Goal: Register for event/course

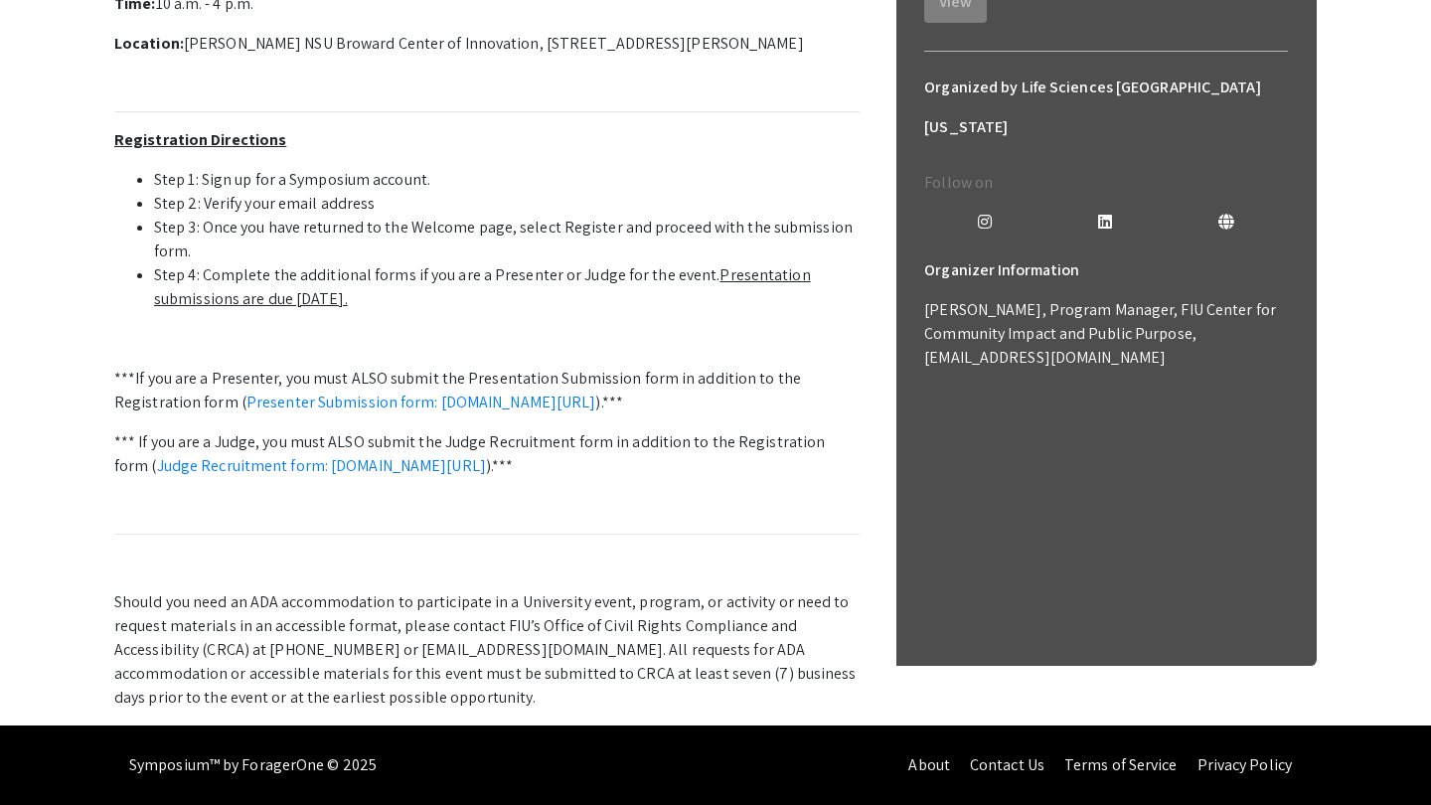
scroll to position [777, 0]
click at [487, 392] on link "Presenter Submission form: [DOMAIN_NAME][URL]" at bounding box center [421, 402] width 350 height 21
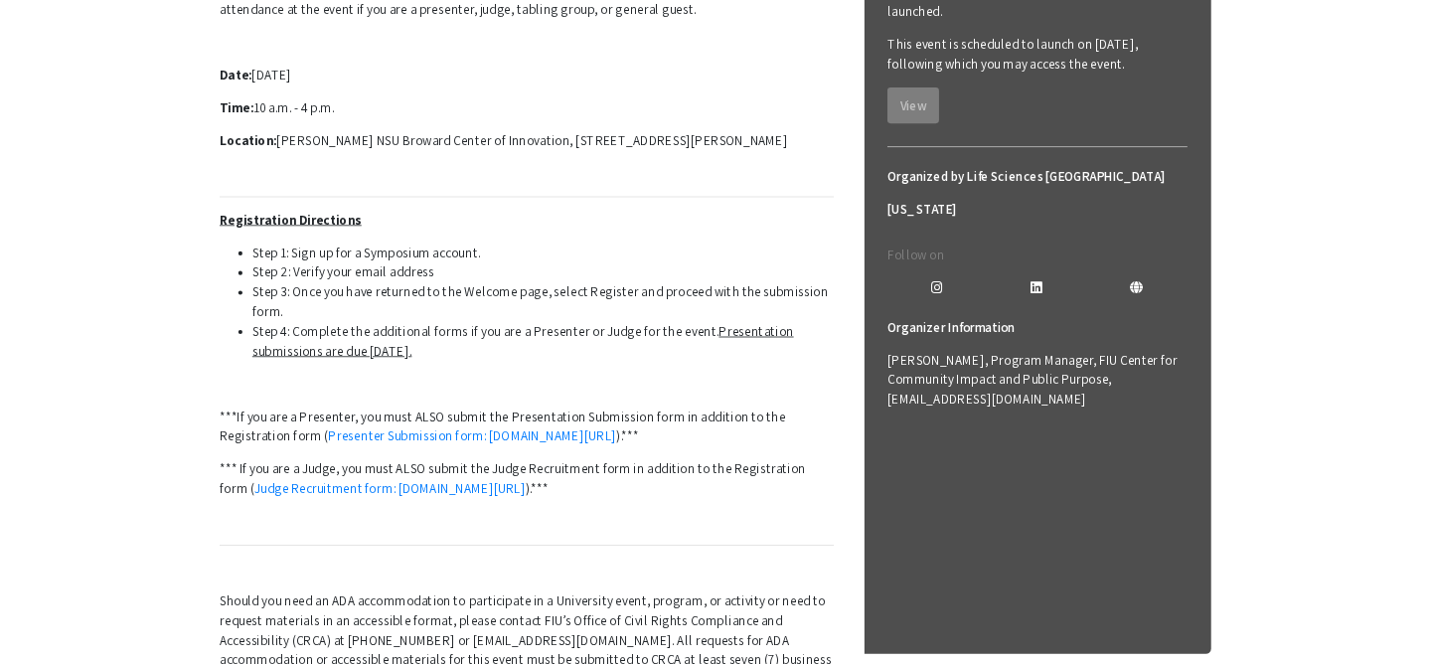
scroll to position [430, 0]
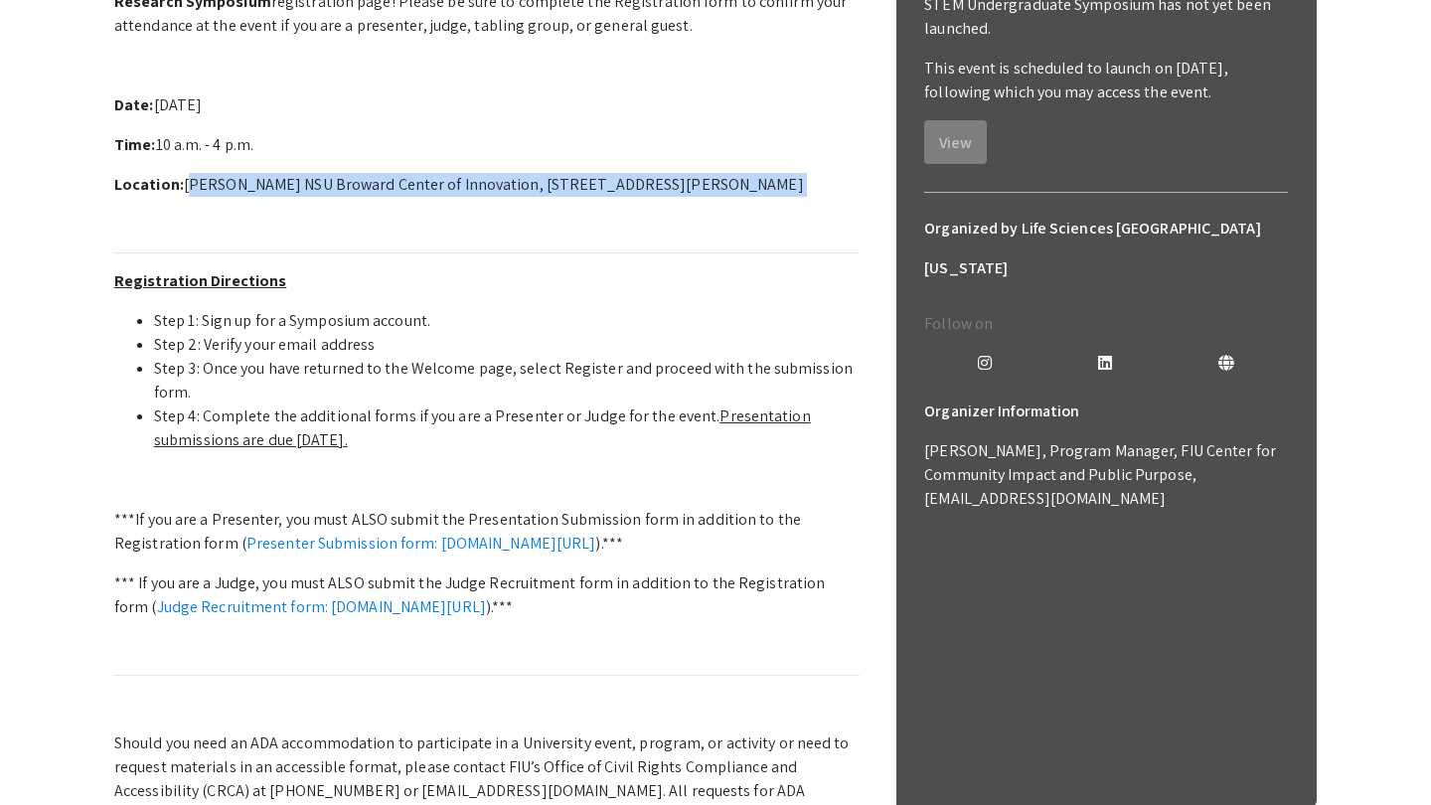
drag, startPoint x: 184, startPoint y: 365, endPoint x: 817, endPoint y: 385, distance: 633.3
click at [817, 385] on p "Welcome to the 12th Annual Life Sciences [GEOGRAPHIC_DATA][US_STATE] STEM Under…" at bounding box center [486, 404] width 745 height 892
copy p "[PERSON_NAME] NSU Broward Center of Innovation, [STREET_ADDRESS][PERSON_NAME]"
click at [801, 314] on p "Welcome to the 12th Annual Life Sciences [GEOGRAPHIC_DATA][US_STATE] STEM Under…" at bounding box center [486, 404] width 745 height 892
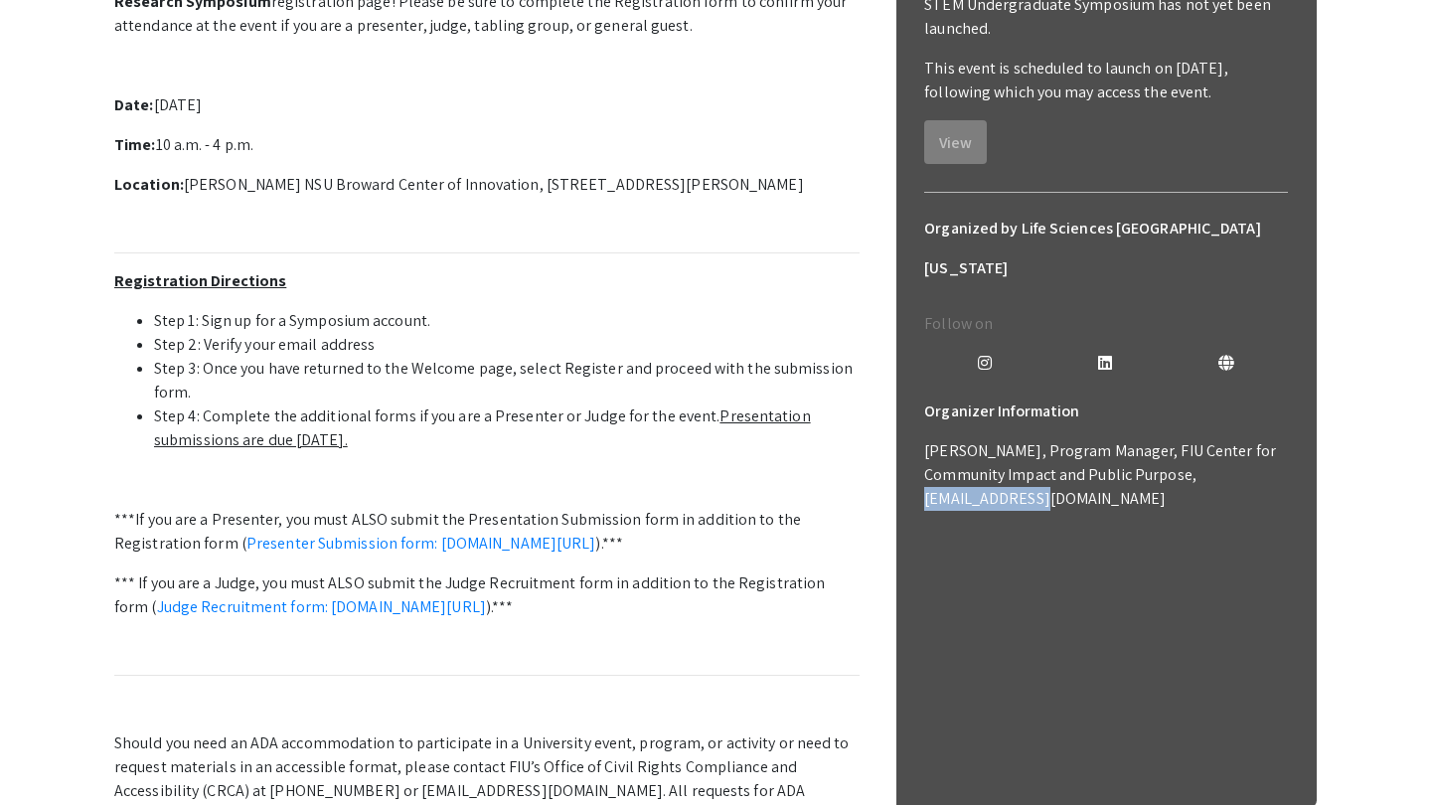
drag, startPoint x: 926, startPoint y: 439, endPoint x: 1044, endPoint y: 440, distance: 118.3
click at [1044, 442] on p "[PERSON_NAME], Program Manager, FIU Center for Community Impact and Public Purp…" at bounding box center [1106, 475] width 364 height 72
copy p "[EMAIL_ADDRESS][DOMAIN_NAME]"
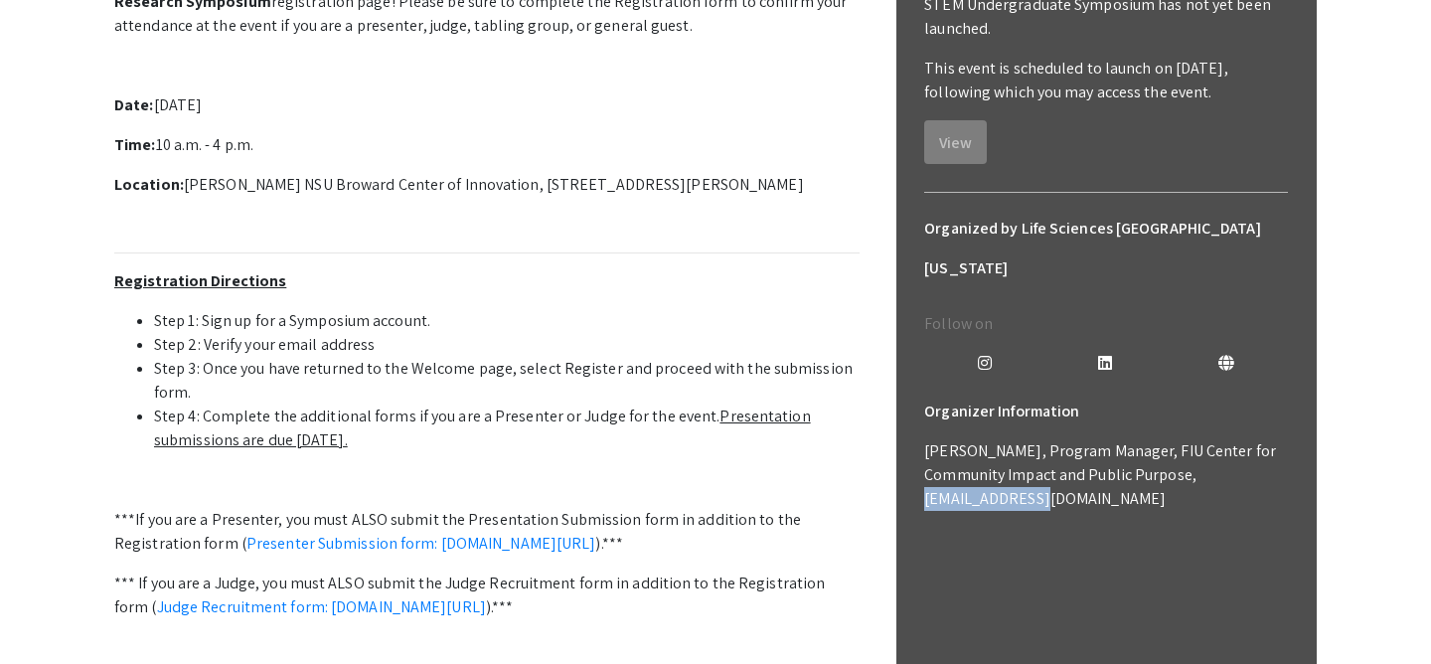
scroll to position [357, 0]
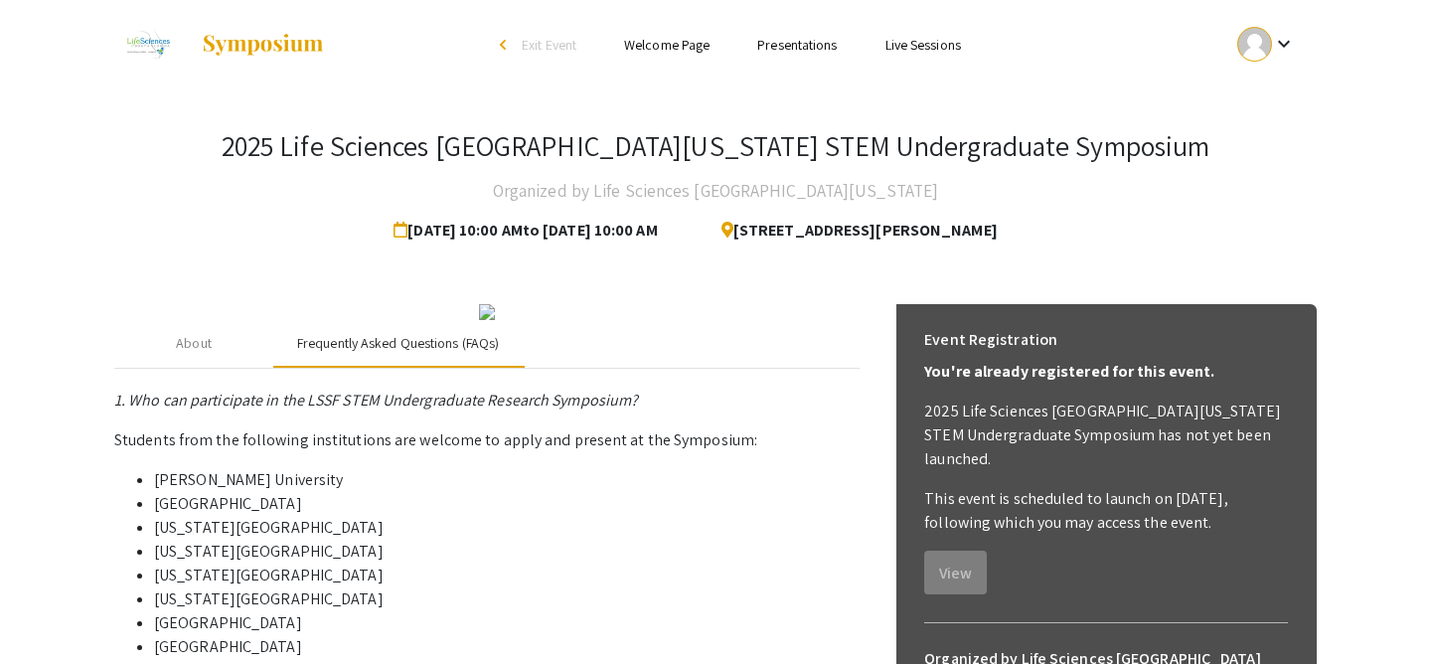
scroll to position [0, 0]
click at [219, 368] on div "About" at bounding box center [193, 344] width 159 height 48
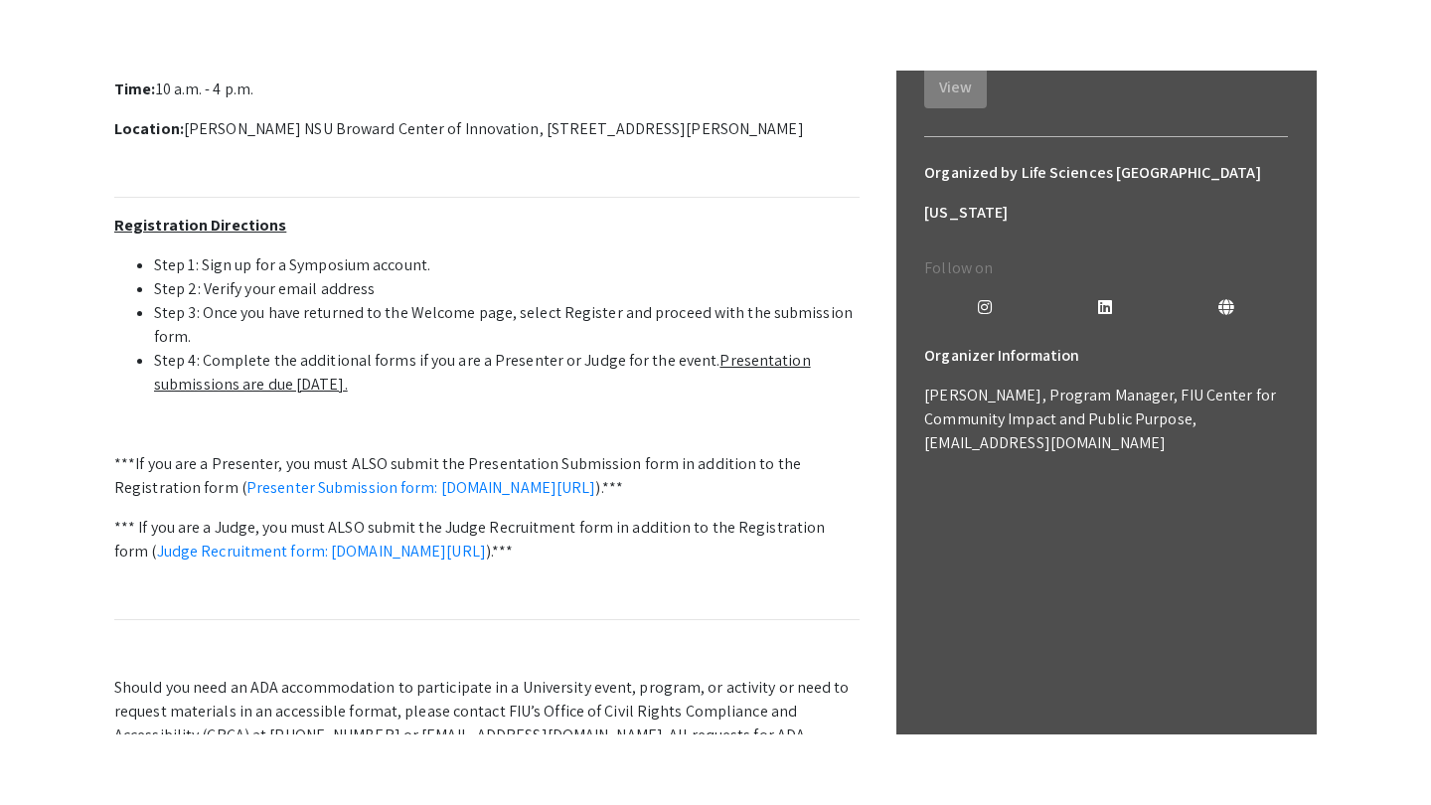
scroll to position [543, 0]
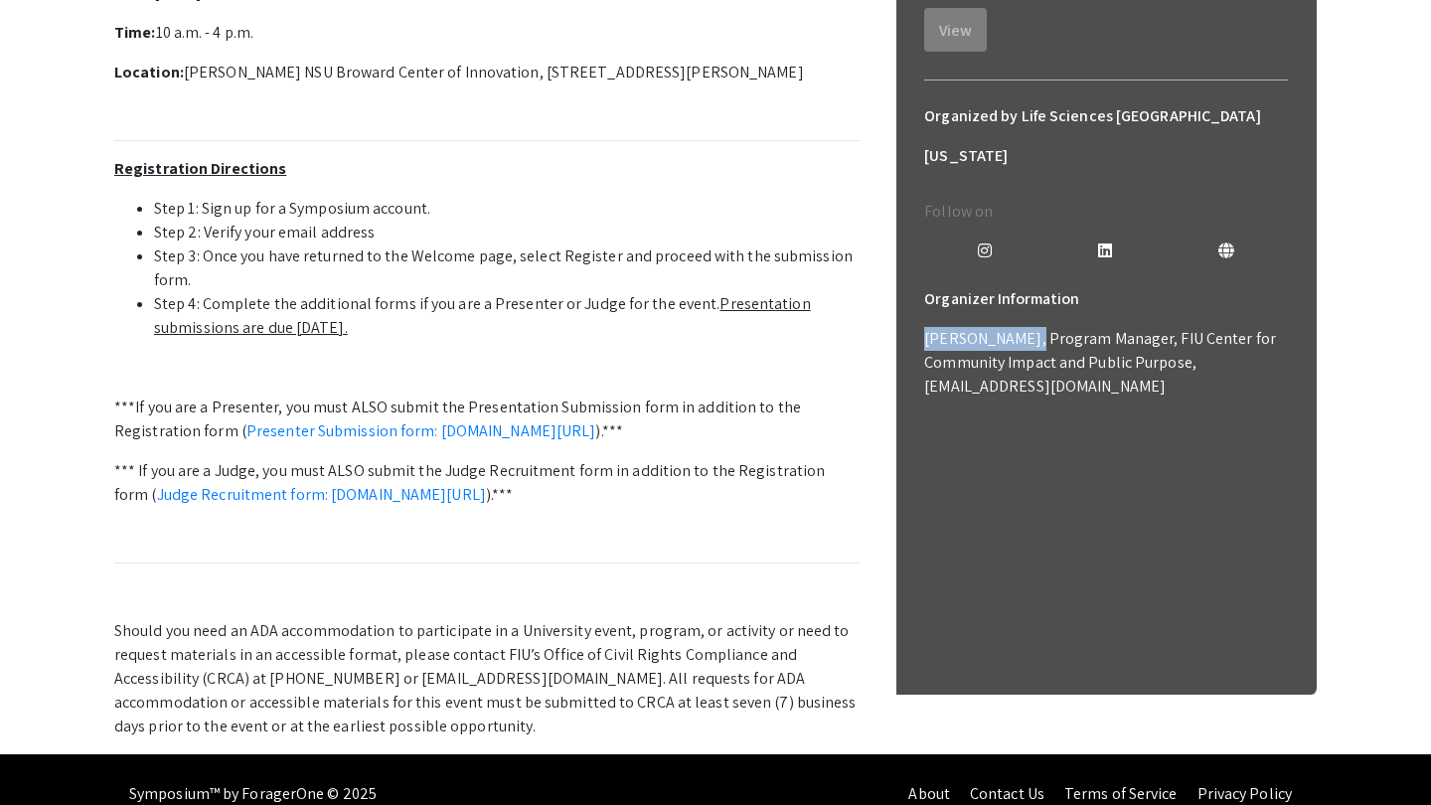
drag, startPoint x: 920, startPoint y: 275, endPoint x: 1013, endPoint y: 278, distance: 92.5
click at [1013, 279] on div "Organizer Information [PERSON_NAME], Program Manager, FIU Center for Community …" at bounding box center [1105, 354] width 395 height 151
copy p "[PERSON_NAME],"
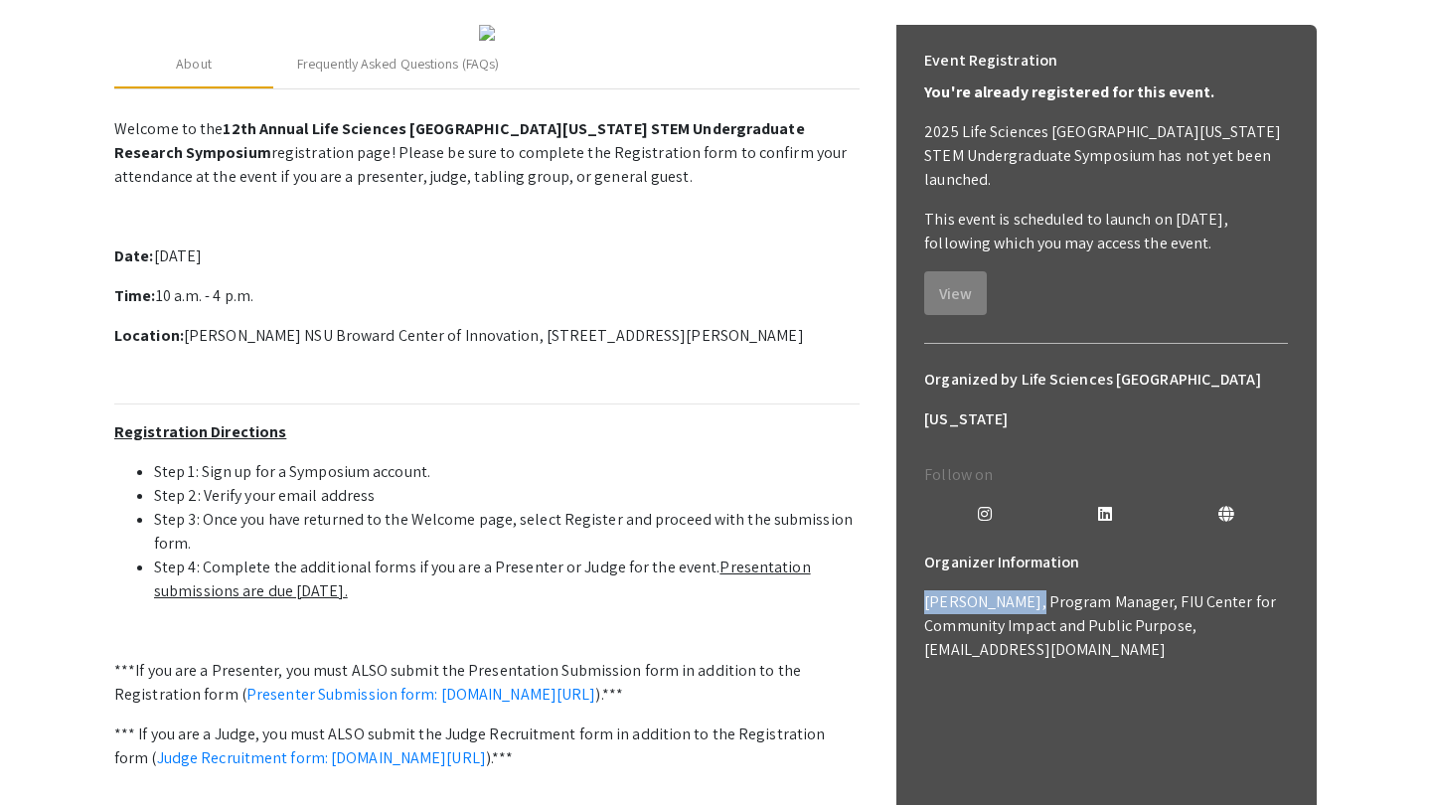
scroll to position [277, 0]
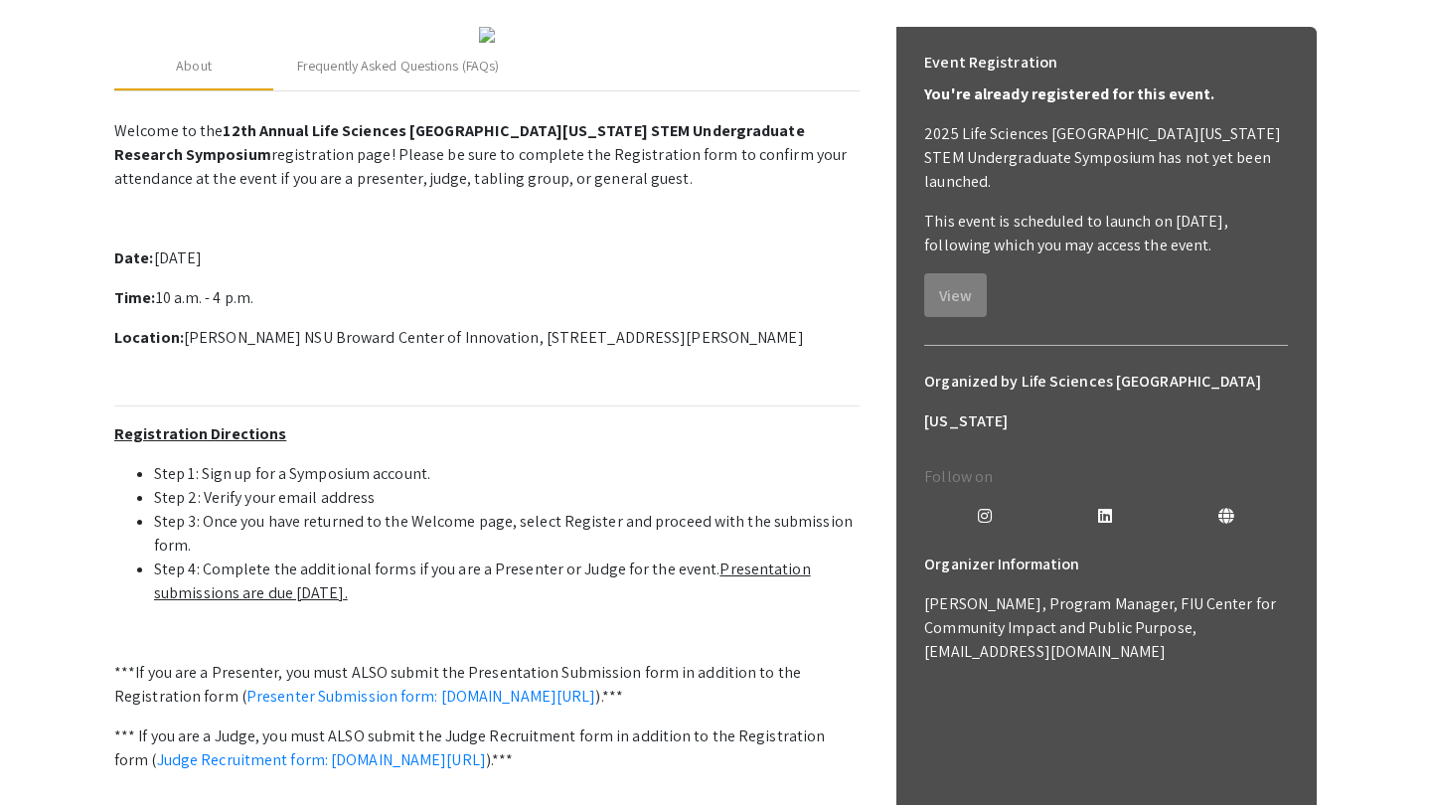
click at [582, 270] on p "Date: [DATE]" at bounding box center [486, 258] width 745 height 24
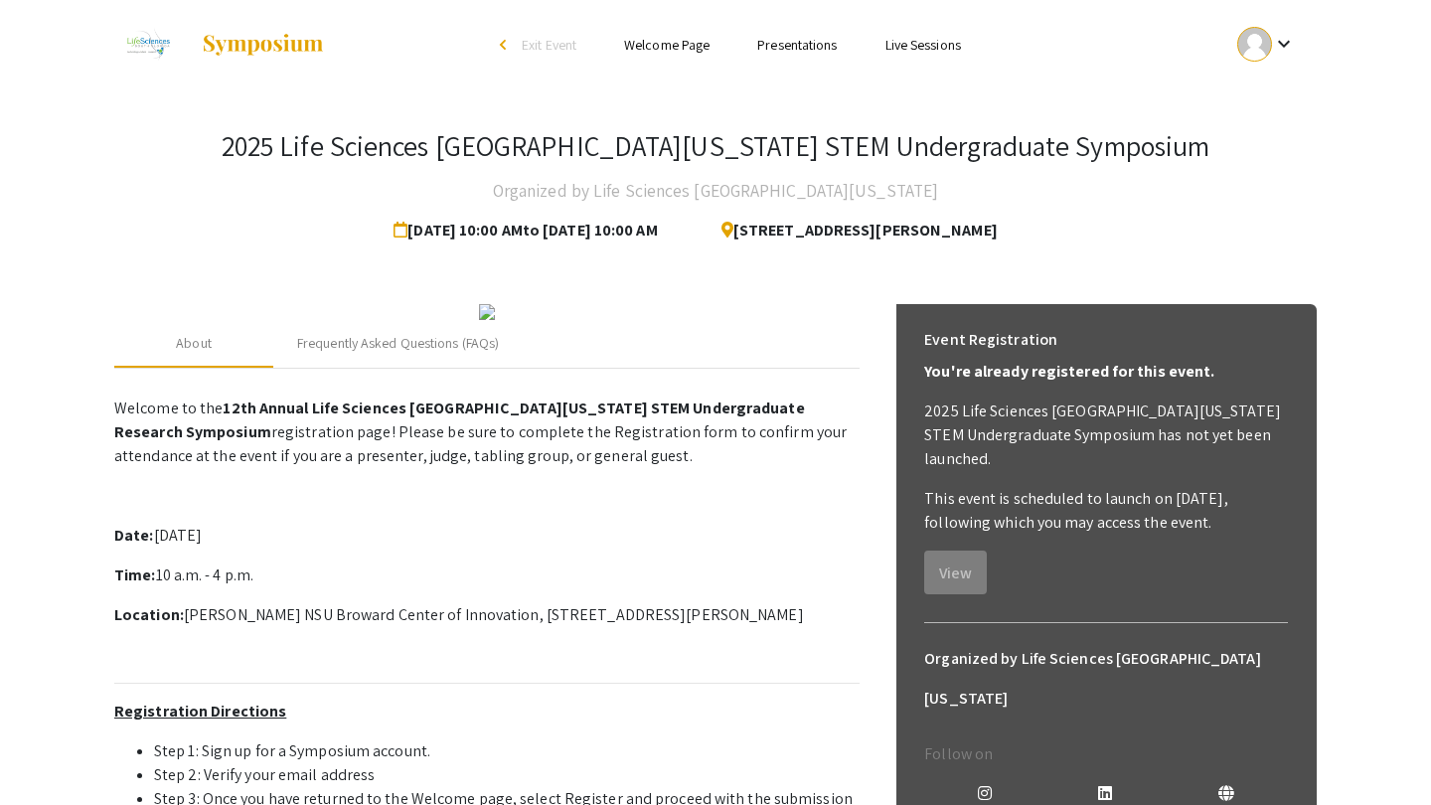
scroll to position [0, 0]
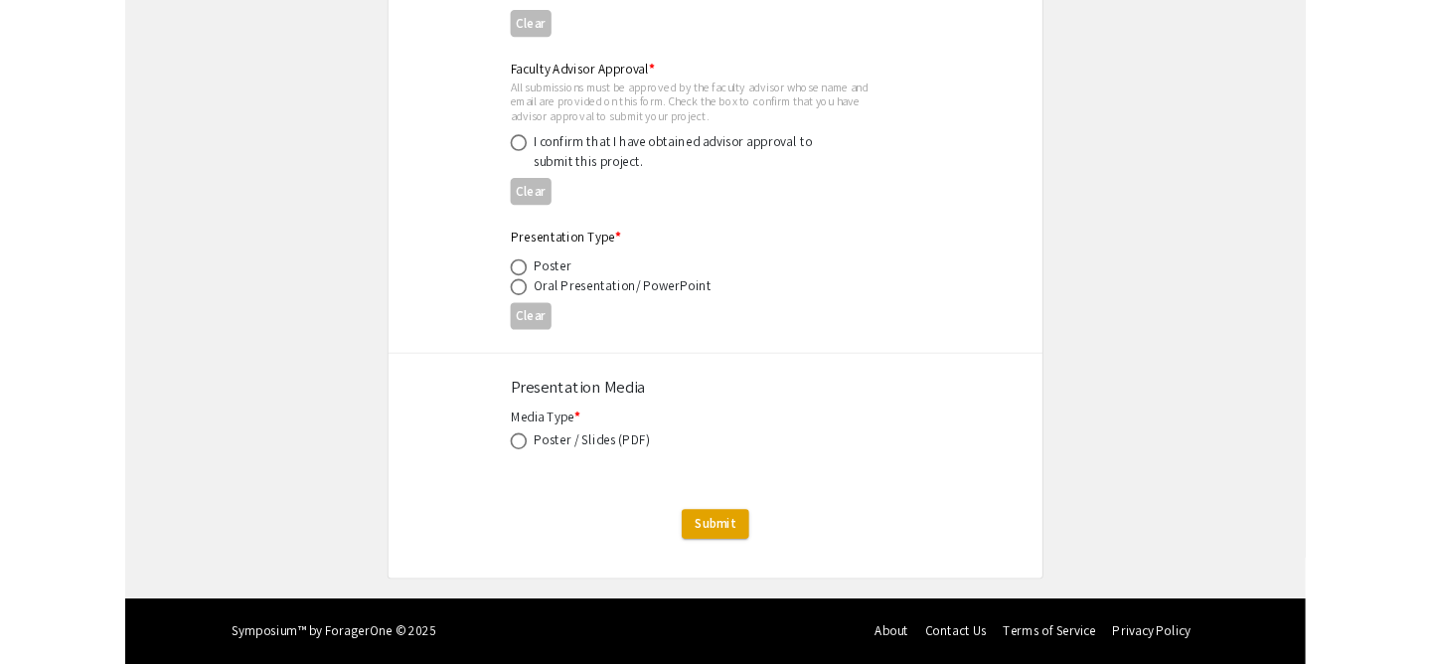
scroll to position [2998, 0]
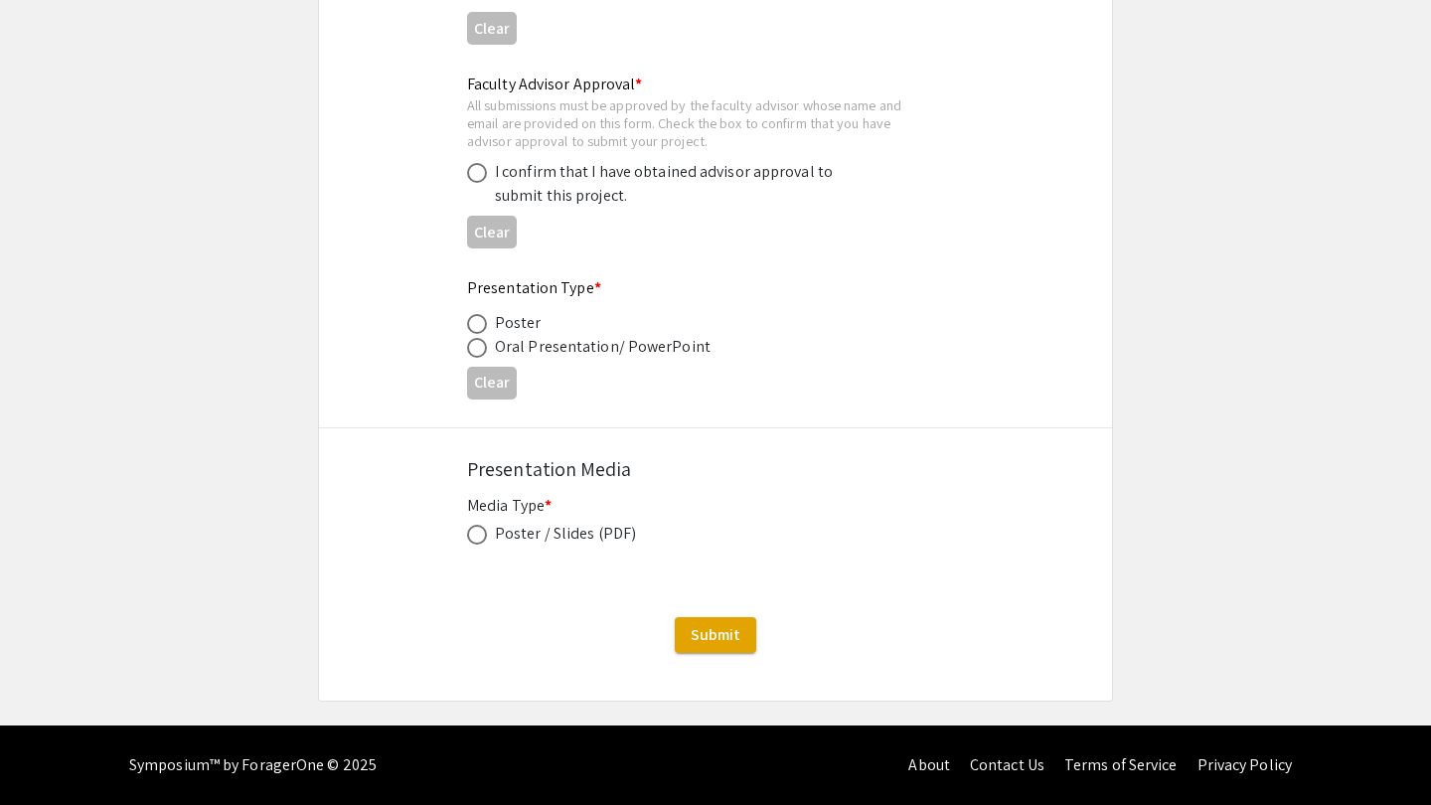
drag, startPoint x: 465, startPoint y: 467, endPoint x: 639, endPoint y: 537, distance: 187.3
copy div "Presentation Media Media Type * Poster / Slides (PDF)"
